Goal: Transaction & Acquisition: Book appointment/travel/reservation

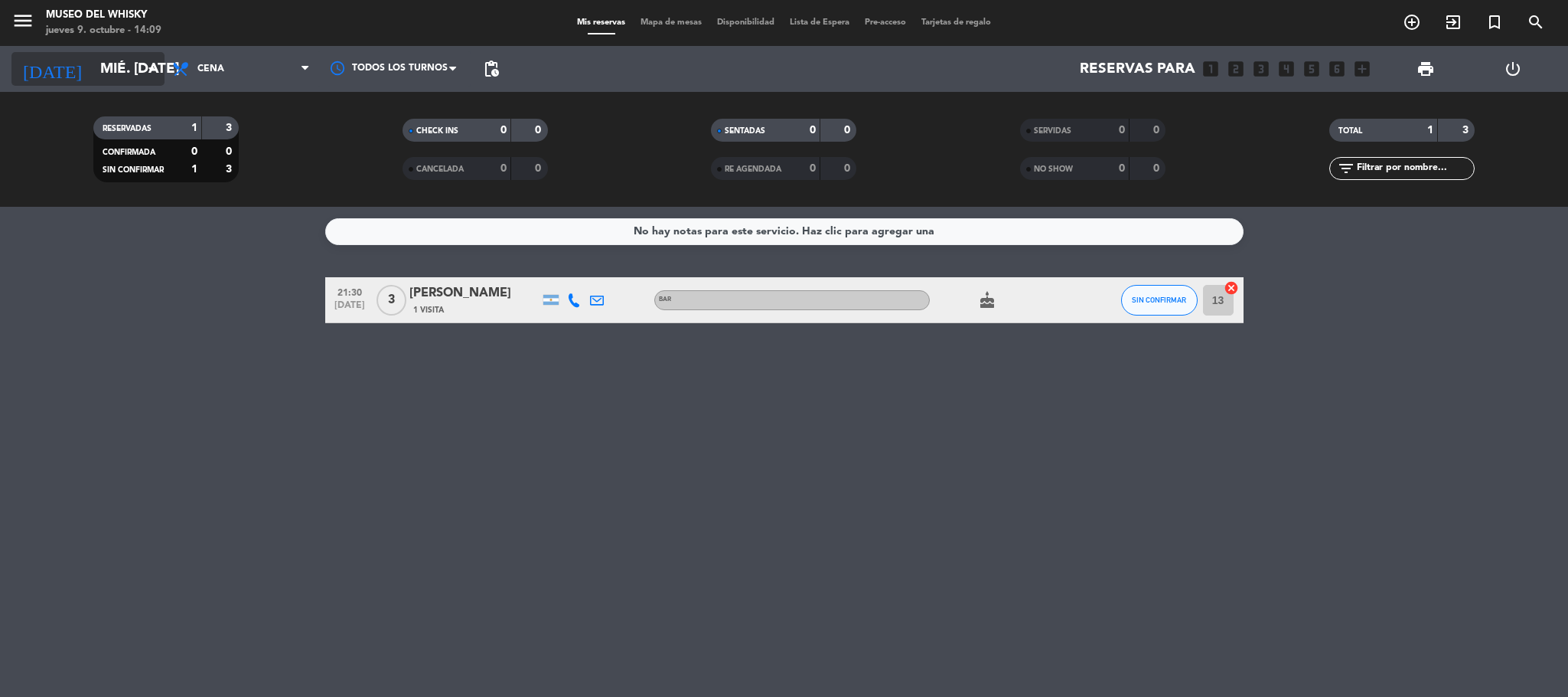
click at [152, 69] on icon "arrow_drop_down" at bounding box center [152, 69] width 19 height 19
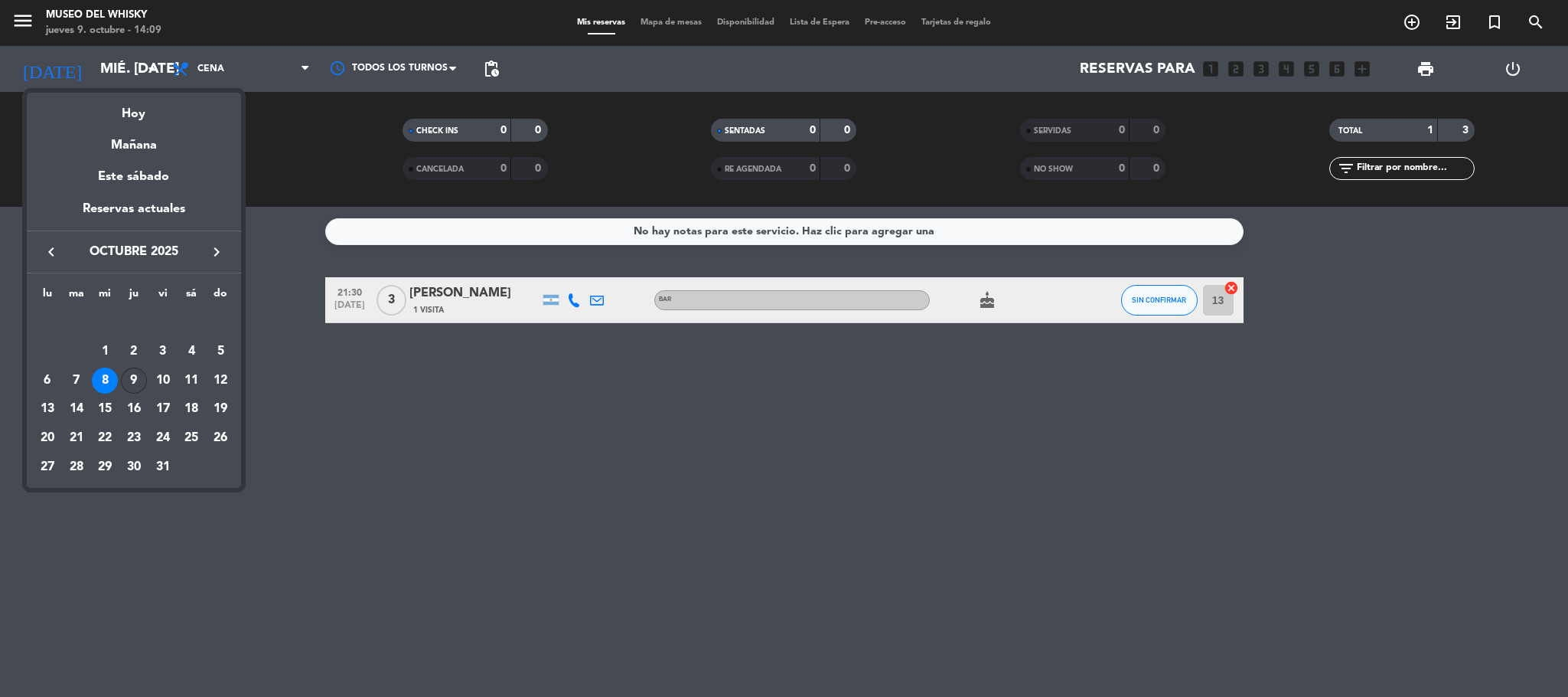
click at [134, 380] on div "9" at bounding box center [134, 380] width 26 height 26
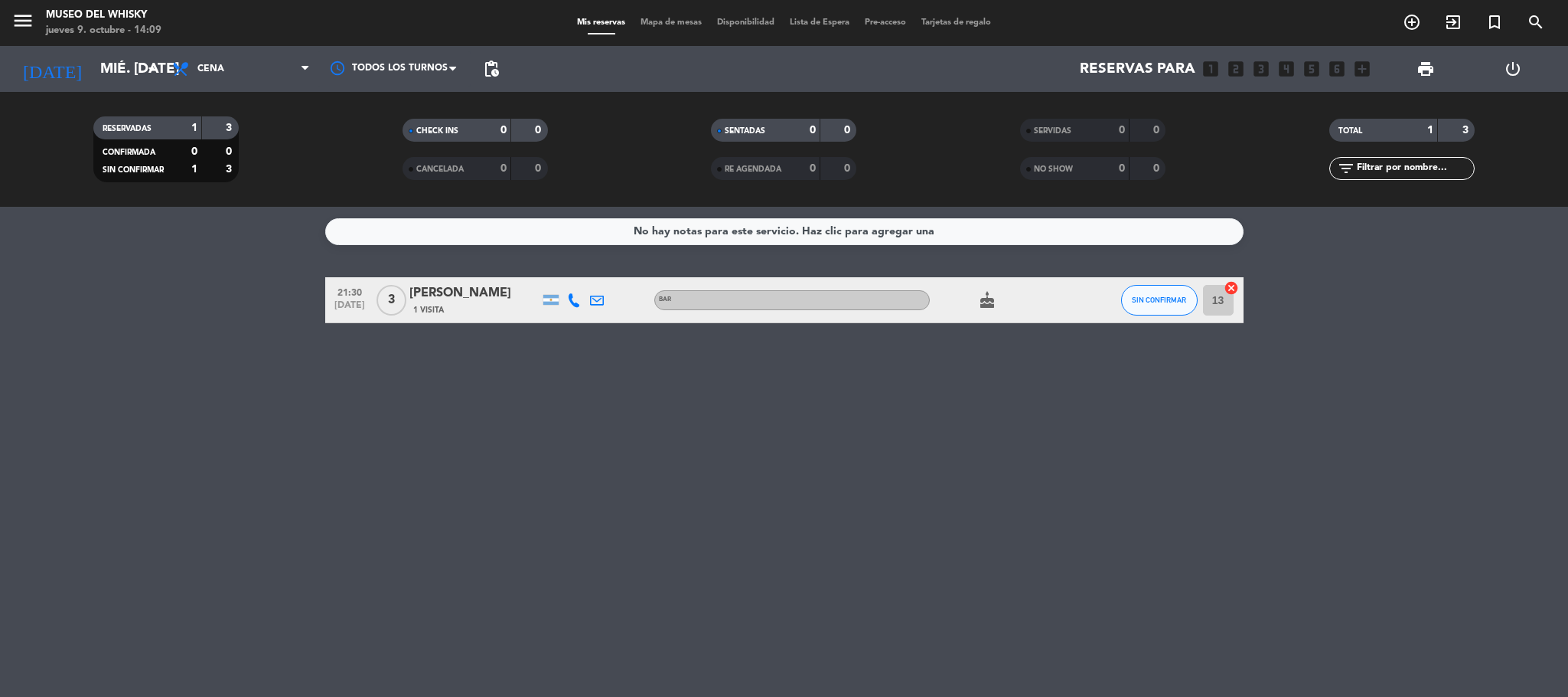
type input "[DEMOGRAPHIC_DATA] [DATE]"
click at [1233, 69] on icon "looks_two" at bounding box center [1235, 68] width 20 height 20
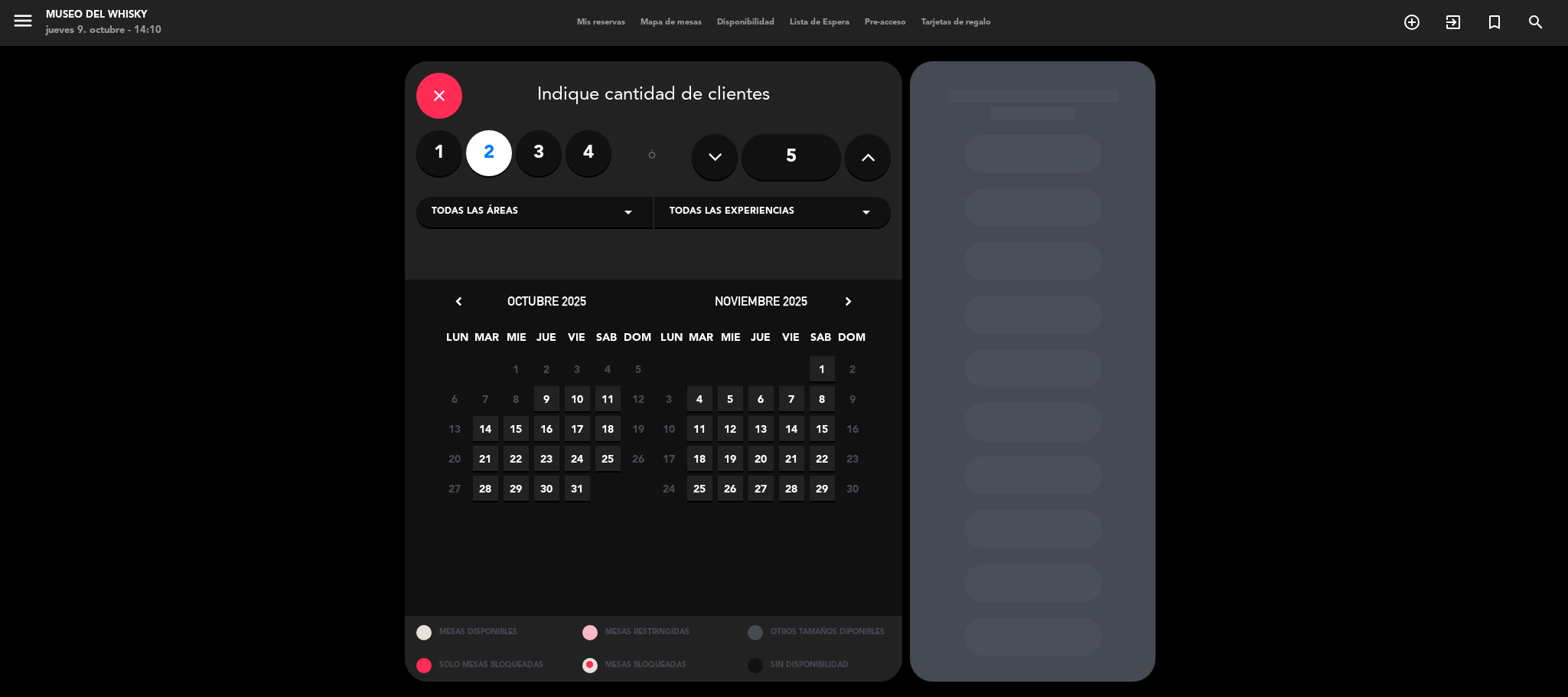
click at [543, 395] on span "9" at bounding box center [547, 399] width 26 height 26
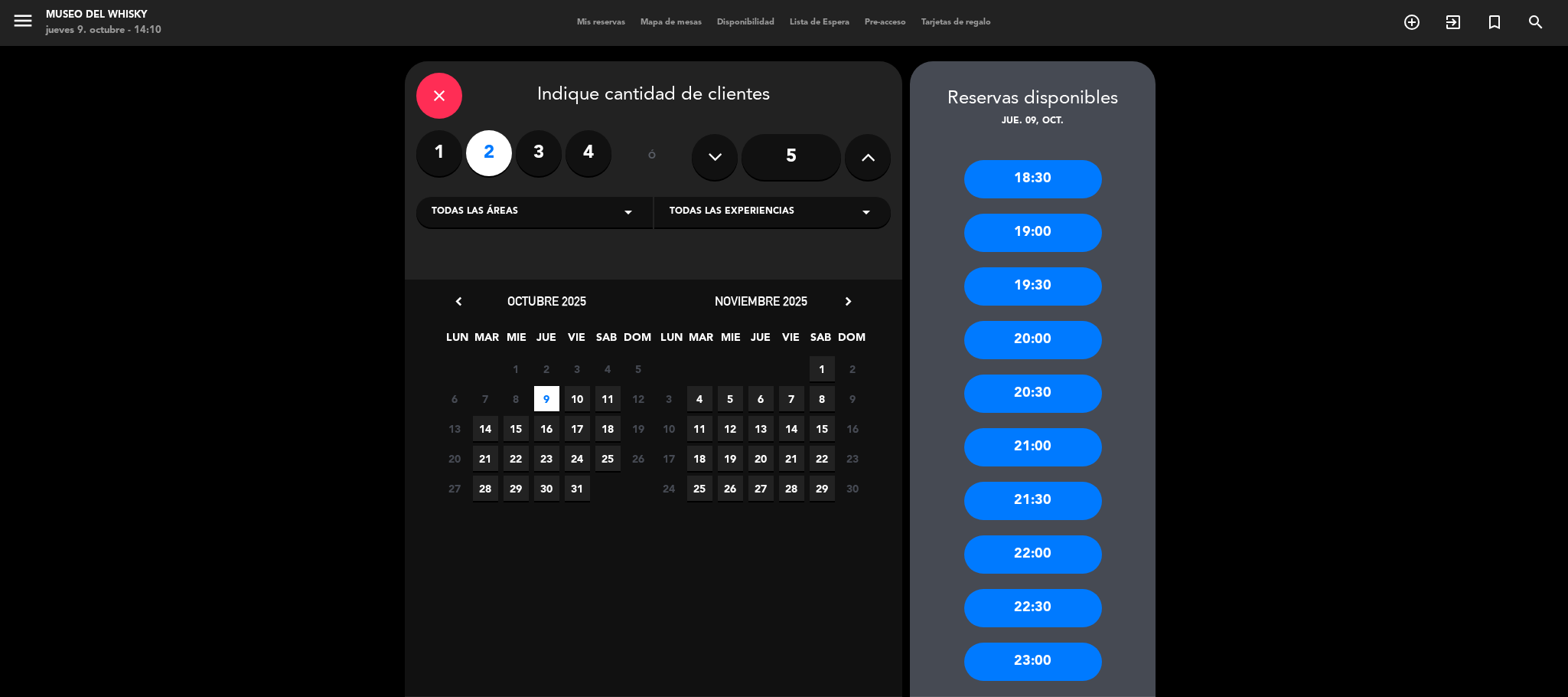
click at [1052, 551] on div "22:00" at bounding box center [1033, 554] width 137 height 38
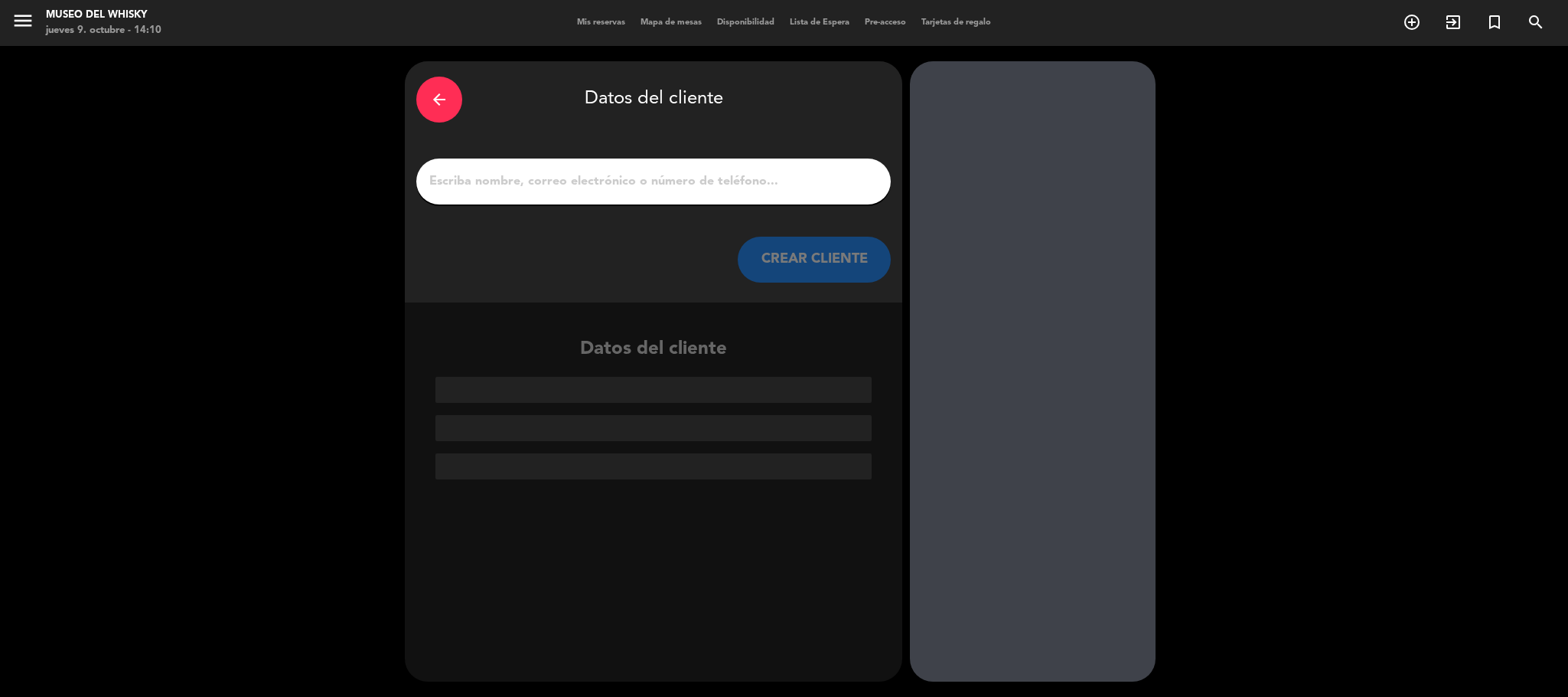
click at [492, 191] on input "1" at bounding box center [653, 181] width 452 height 21
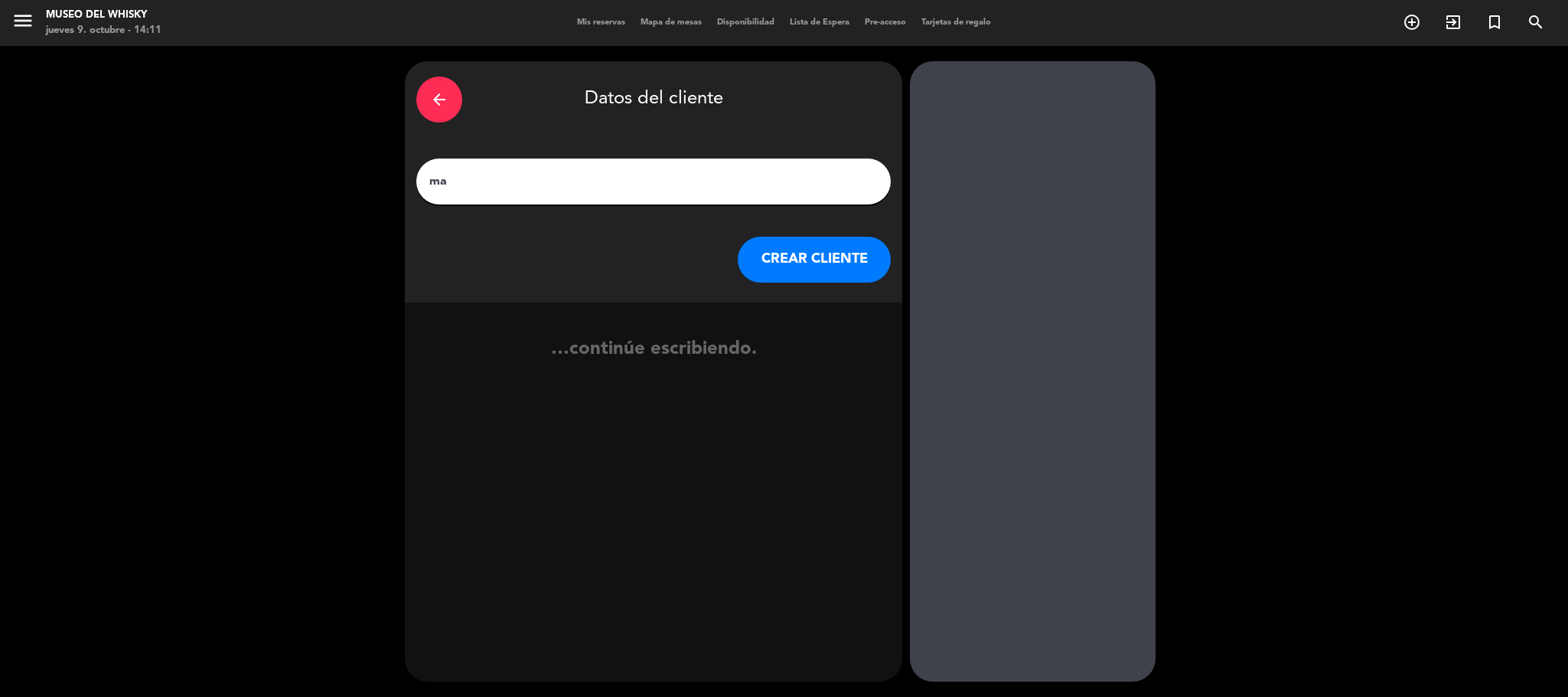
type input "m"
type input "[PERSON_NAME]"
click at [783, 251] on button "CREAR CLIENTE" at bounding box center [813, 260] width 153 height 46
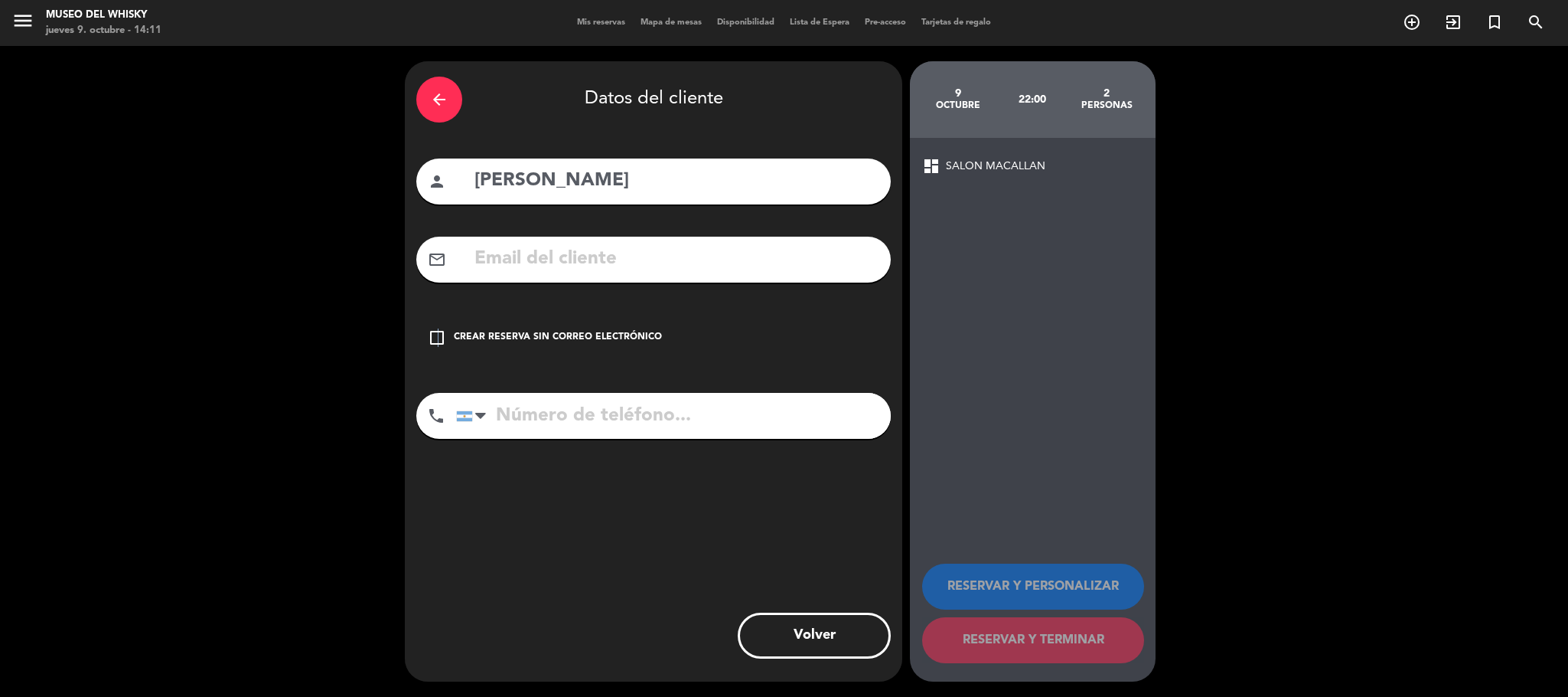
click at [437, 337] on icon "check_box_outline_blank" at bounding box center [437, 338] width 19 height 19
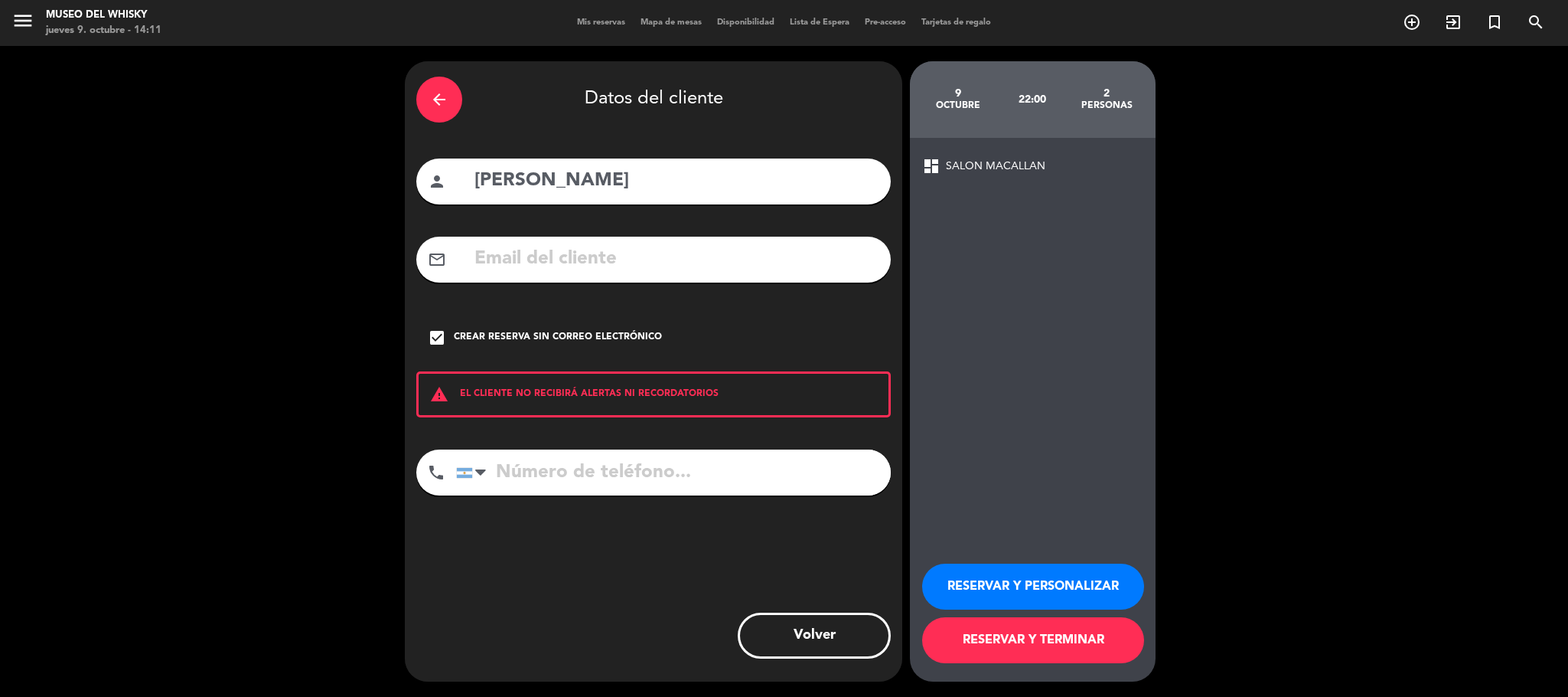
click at [987, 637] on button "RESERVAR Y TERMINAR" at bounding box center [1033, 641] width 222 height 46
